Goal: Information Seeking & Learning: Learn about a topic

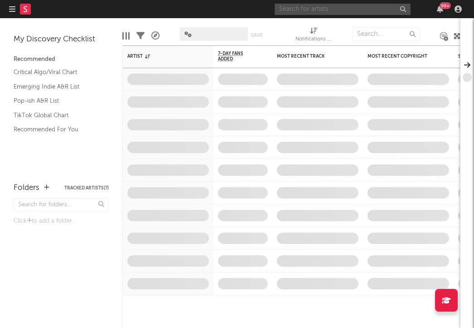
click at [301, 11] on input "text" at bounding box center [343, 9] width 136 height 11
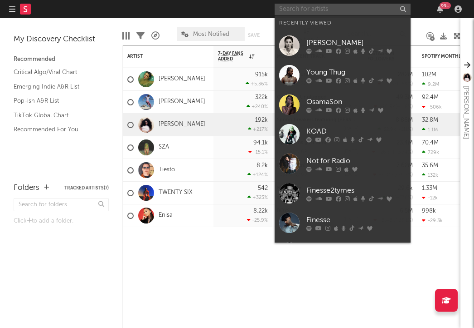
click at [301, 5] on input "text" at bounding box center [343, 9] width 136 height 11
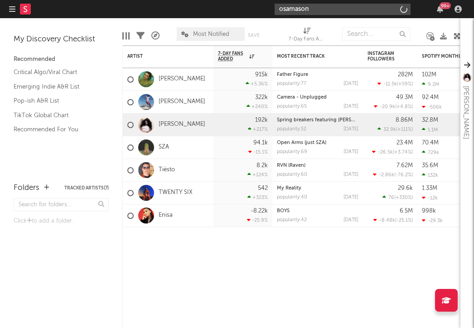
click at [299, 10] on input "osamason" at bounding box center [343, 9] width 136 height 11
click at [317, 10] on input "osamason" at bounding box center [343, 9] width 136 height 11
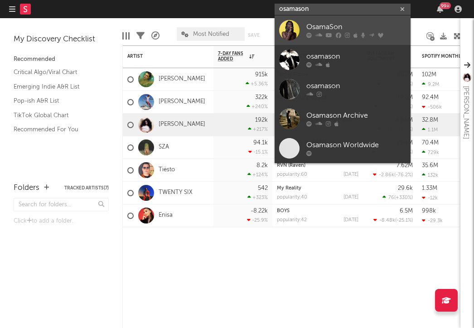
type input "osamason"
click at [315, 37] on div at bounding box center [357, 35] width 100 height 5
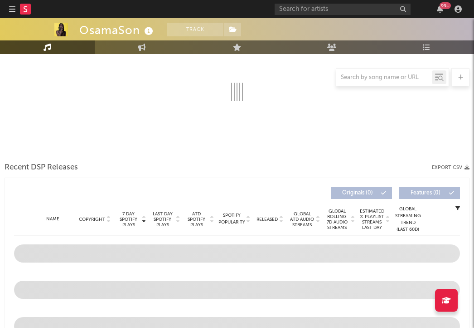
select select "6m"
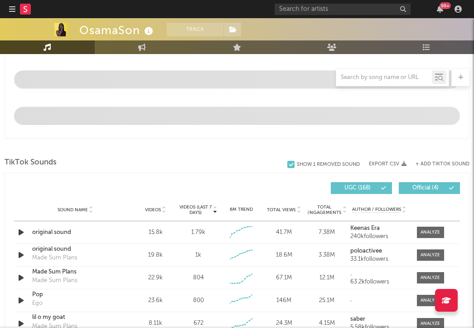
scroll to position [504, 0]
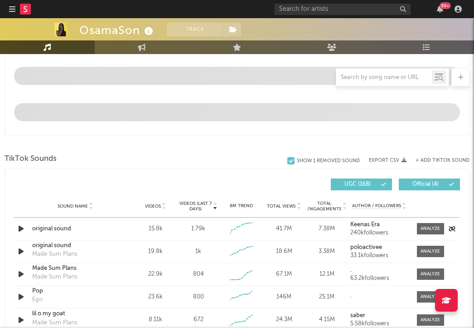
click at [21, 227] on icon "button" at bounding box center [21, 228] width 10 height 11
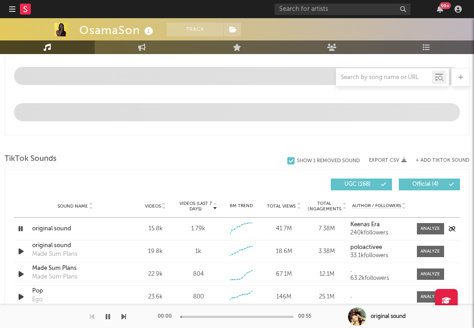
click at [21, 227] on icon "button" at bounding box center [20, 228] width 9 height 11
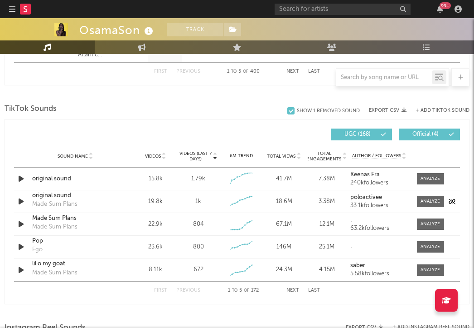
scroll to position [573, 0]
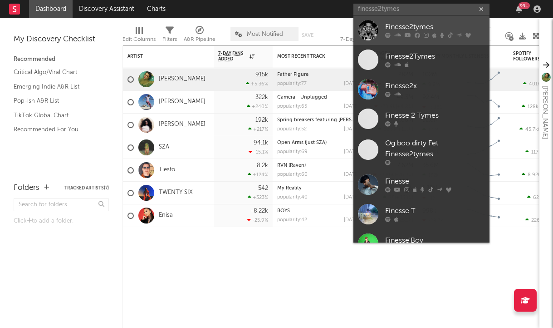
type input "finesse2tymes"
click at [453, 28] on div "Finesse2tymes" at bounding box center [435, 27] width 100 height 11
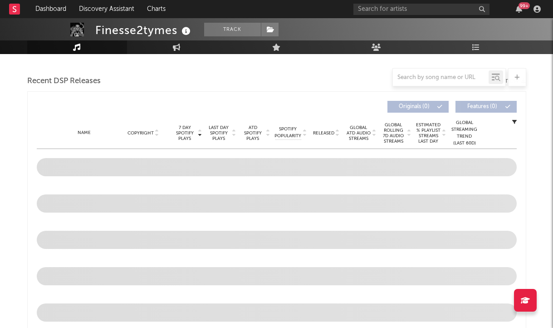
select select "6m"
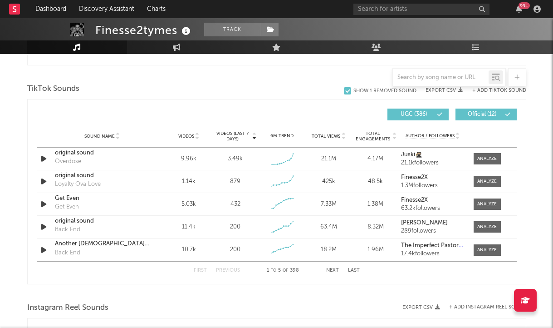
scroll to position [593, 0]
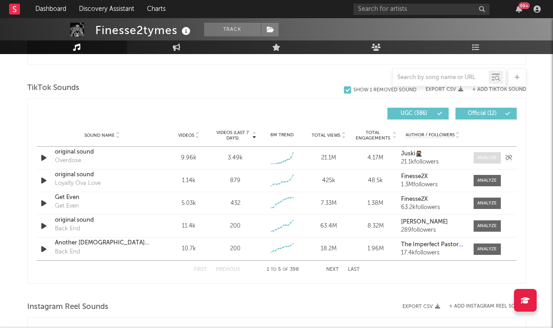
click at [482, 161] on div at bounding box center [487, 157] width 20 height 7
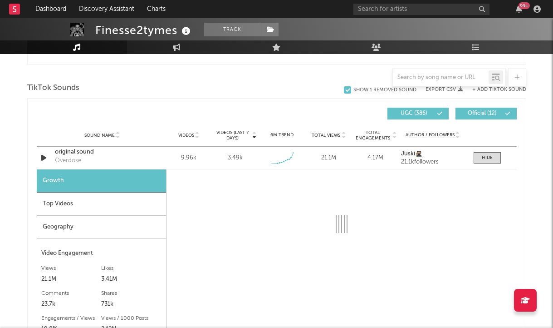
select select "1w"
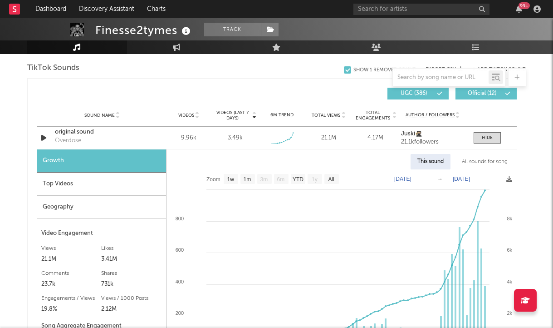
scroll to position [614, 0]
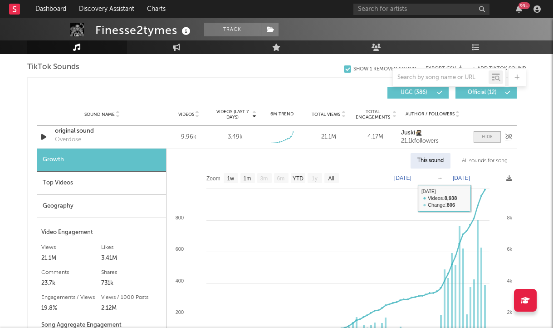
click at [484, 138] on div at bounding box center [487, 136] width 11 height 7
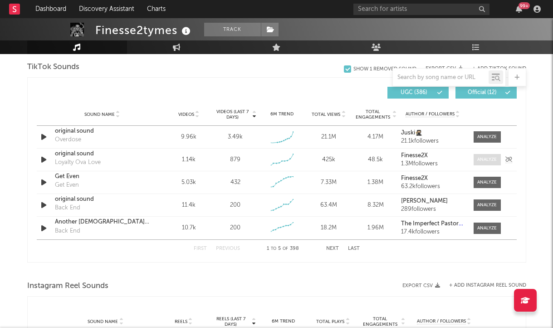
click at [486, 153] on div "Sound Name original sound Loyalty Ova Love Videos 1.14k Videos (last 7 days) 87…" at bounding box center [277, 159] width 480 height 22
click at [487, 157] on div at bounding box center [487, 159] width 20 height 7
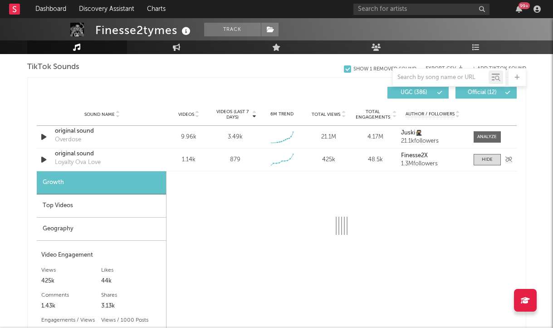
select select "1w"
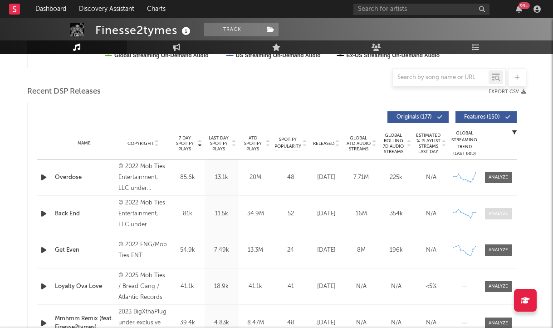
scroll to position [294, 0]
click at [513, 179] on div at bounding box center [498, 176] width 36 height 11
click at [509, 179] on span at bounding box center [498, 176] width 27 height 11
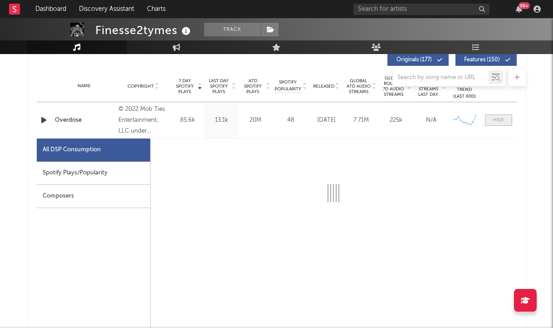
scroll to position [354, 0]
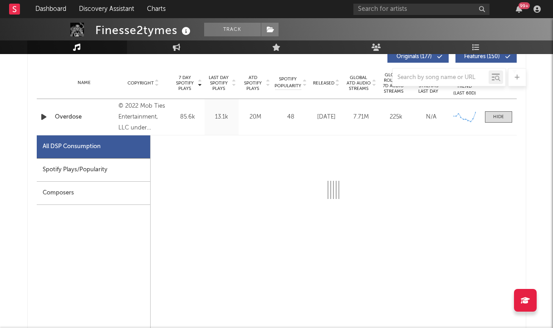
select select "6m"
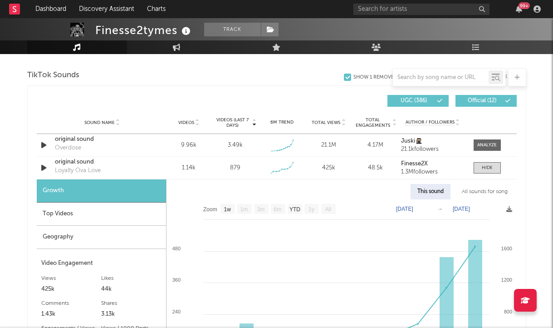
scroll to position [1039, 0]
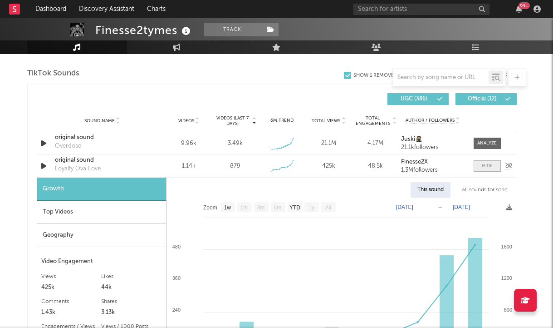
click at [482, 166] on div at bounding box center [487, 165] width 11 height 7
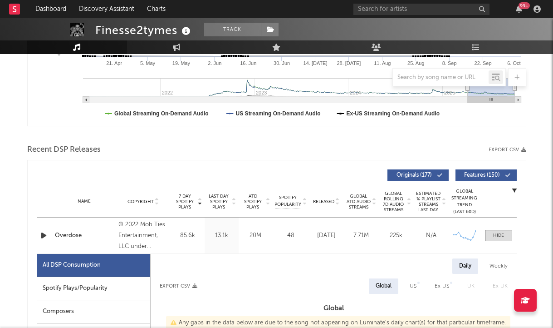
scroll to position [239, 0]
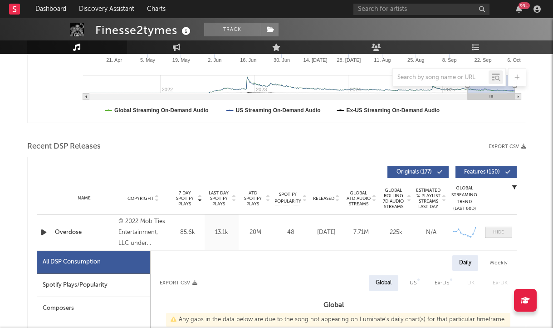
click at [502, 236] on span at bounding box center [498, 231] width 27 height 11
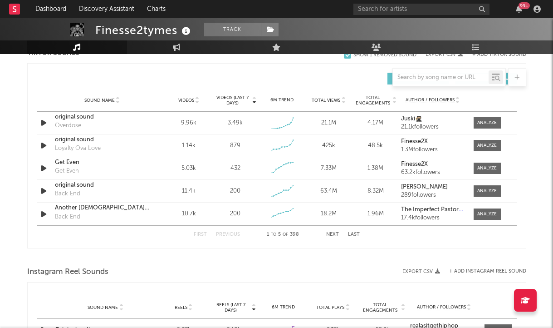
scroll to position [627, 0]
click at [487, 122] on div at bounding box center [487, 123] width 20 height 7
select select "1w"
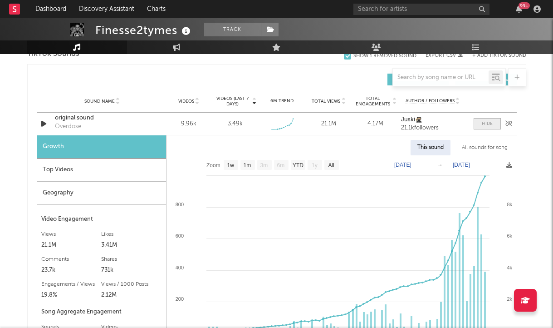
click at [487, 122] on div at bounding box center [487, 123] width 11 height 7
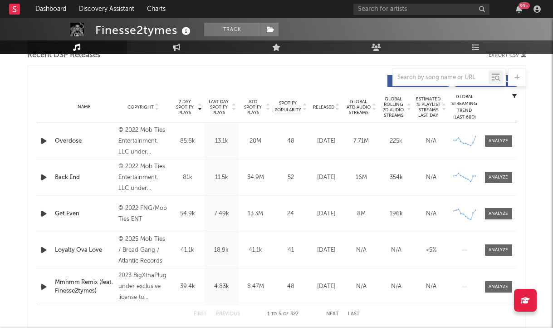
scroll to position [311, 0]
